Goal: Task Accomplishment & Management: Manage account settings

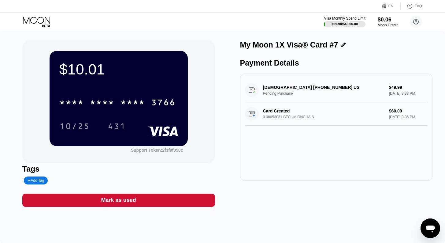
click at [33, 22] on icon at bounding box center [37, 22] width 28 height 11
